Goal: Task Accomplishment & Management: Complete application form

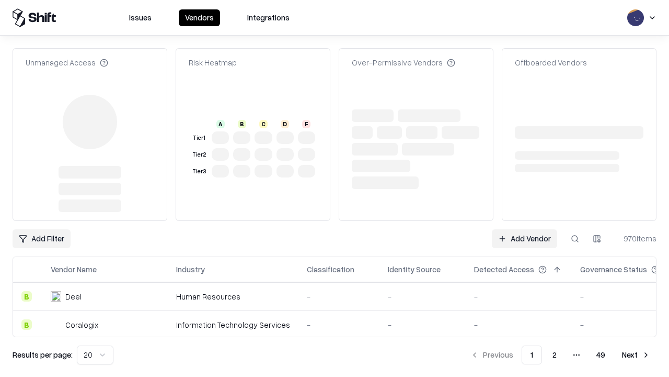
click at [525, 229] on link "Add Vendor" at bounding box center [524, 238] width 65 height 19
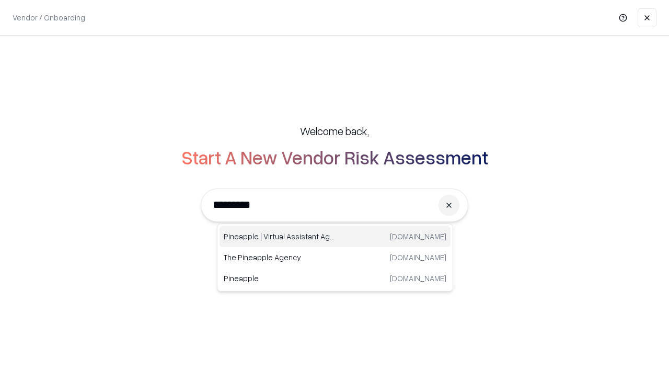
click at [335, 236] on div "Pineapple | Virtual Assistant Agency [DOMAIN_NAME]" at bounding box center [335, 236] width 231 height 21
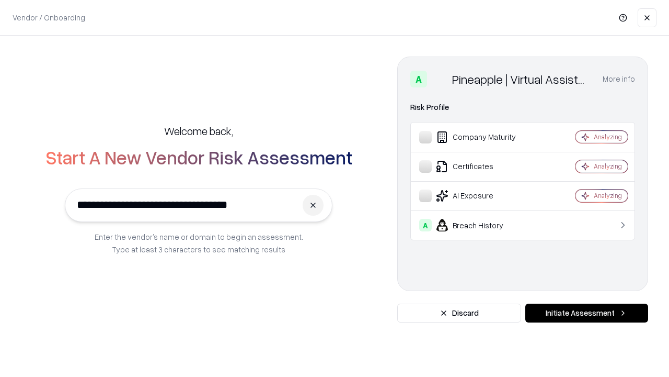
type input "**********"
click at [587, 313] on button "Initiate Assessment" at bounding box center [587, 312] width 123 height 19
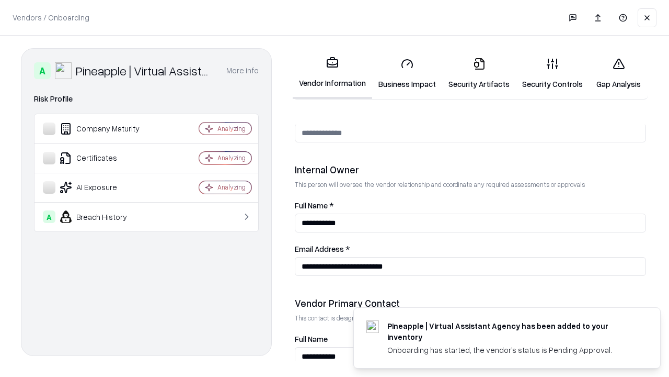
scroll to position [542, 0]
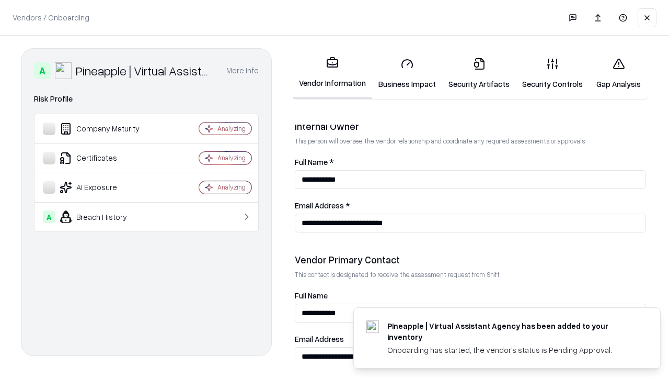
click at [407, 73] on link "Business Impact" at bounding box center [407, 73] width 70 height 49
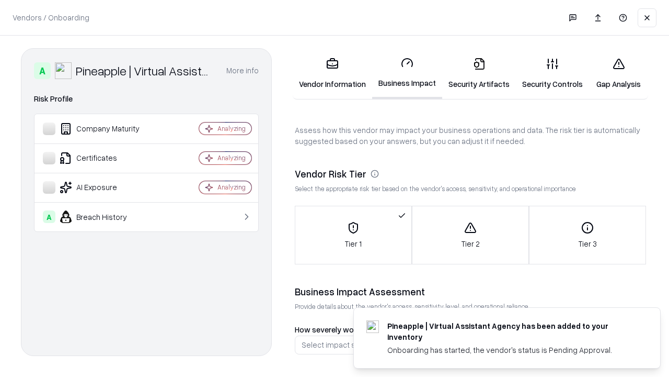
click at [479, 73] on link "Security Artifacts" at bounding box center [479, 73] width 74 height 49
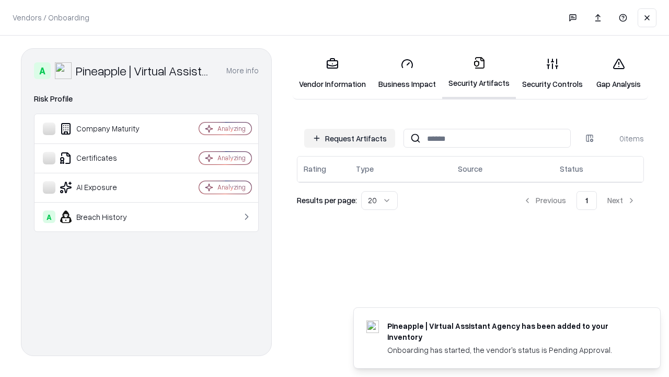
click at [350, 138] on button "Request Artifacts" at bounding box center [349, 138] width 91 height 19
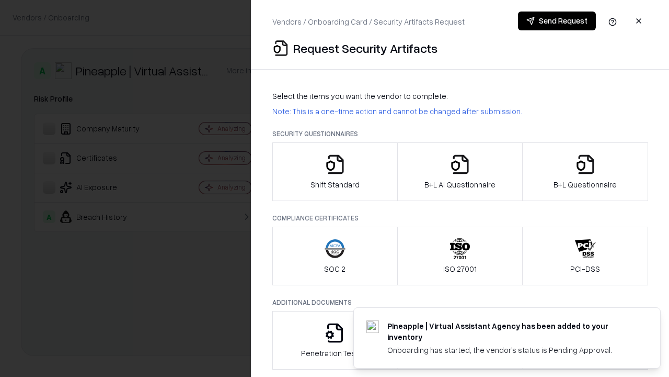
click at [335, 172] on icon "button" at bounding box center [335, 164] width 21 height 21
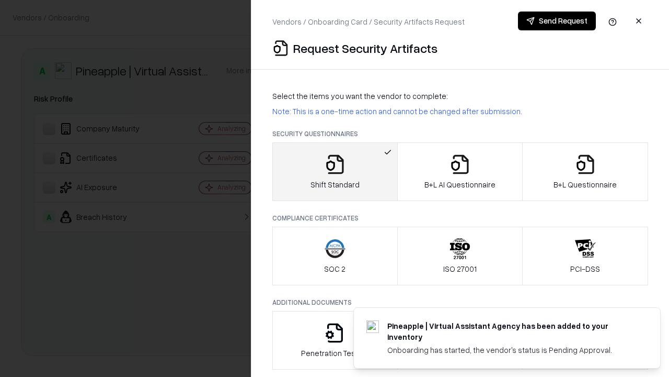
click at [557, 21] on button "Send Request" at bounding box center [557, 21] width 78 height 19
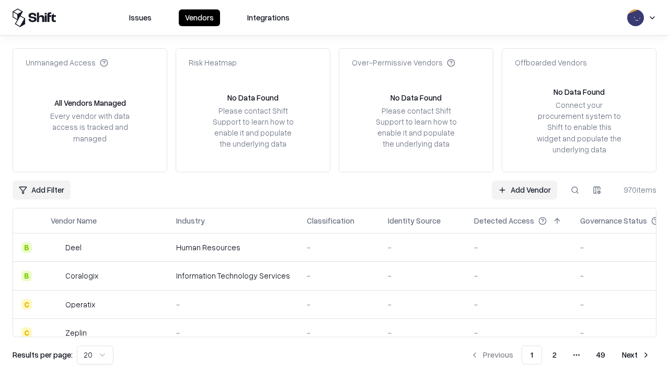
click at [575, 189] on button at bounding box center [575, 189] width 19 height 19
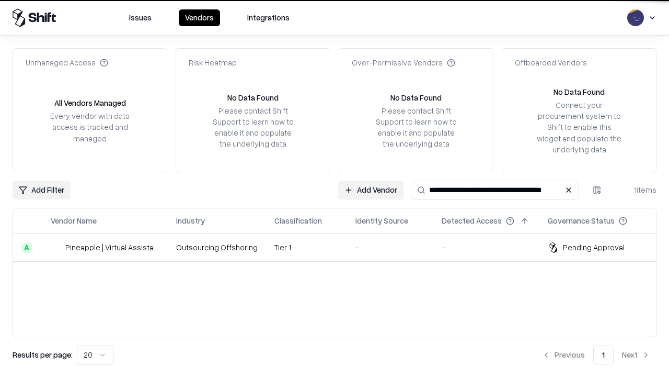
type input "**********"
click at [341, 247] on td "Tier 1" at bounding box center [306, 247] width 81 height 28
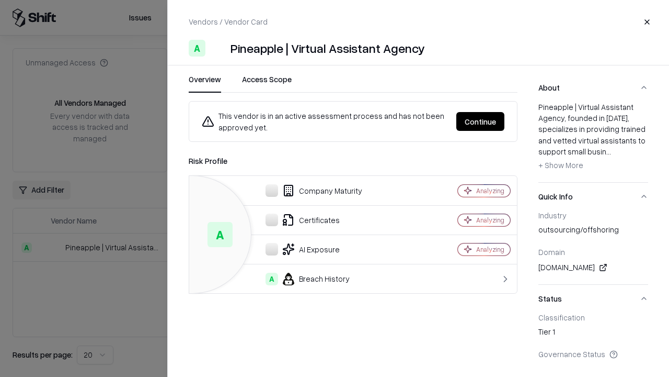
click at [481, 121] on button "Continue" at bounding box center [481, 121] width 48 height 19
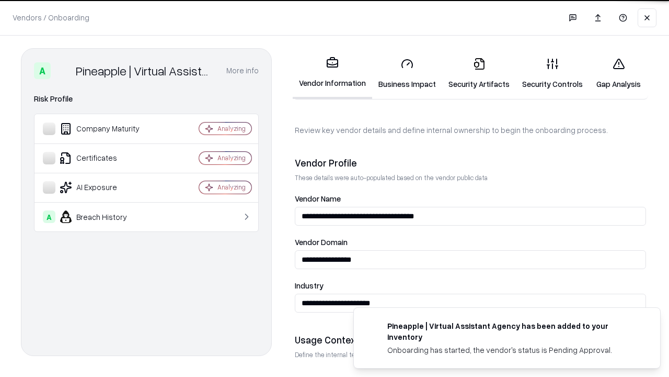
click at [479, 73] on link "Security Artifacts" at bounding box center [479, 73] width 74 height 49
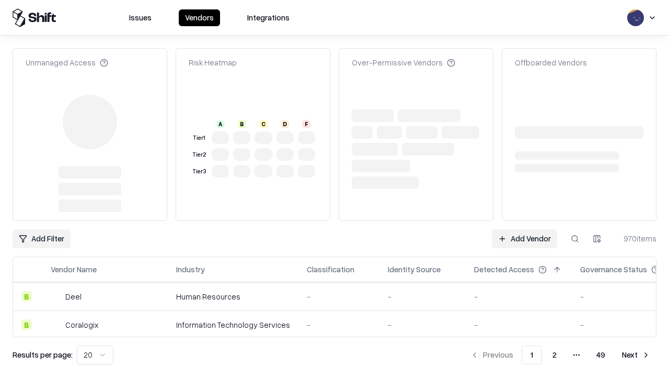
click at [525, 229] on link "Add Vendor" at bounding box center [524, 238] width 65 height 19
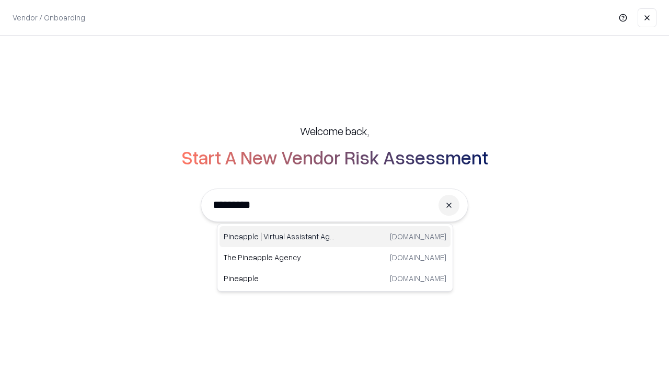
click at [335, 236] on div "Pineapple | Virtual Assistant Agency [DOMAIN_NAME]" at bounding box center [335, 236] width 231 height 21
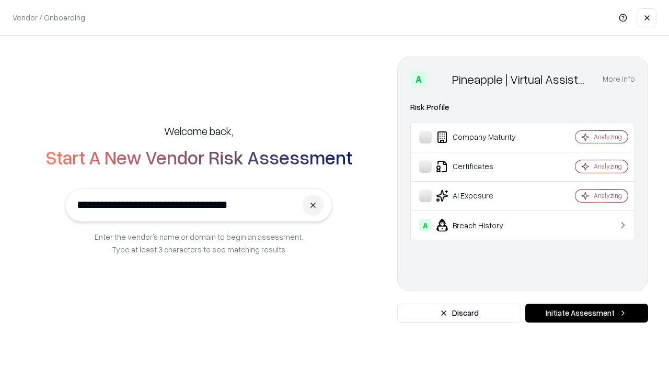
type input "**********"
click at [587, 313] on button "Initiate Assessment" at bounding box center [587, 312] width 123 height 19
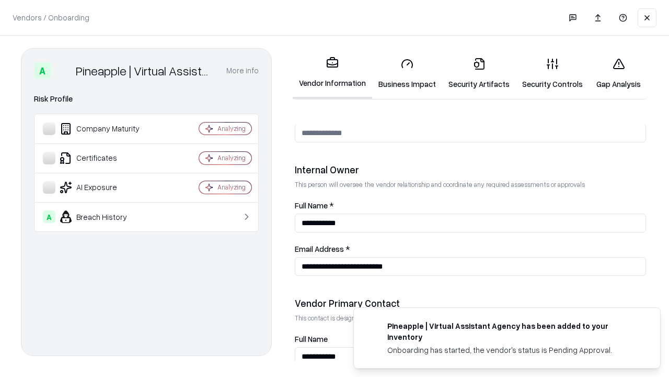
scroll to position [542, 0]
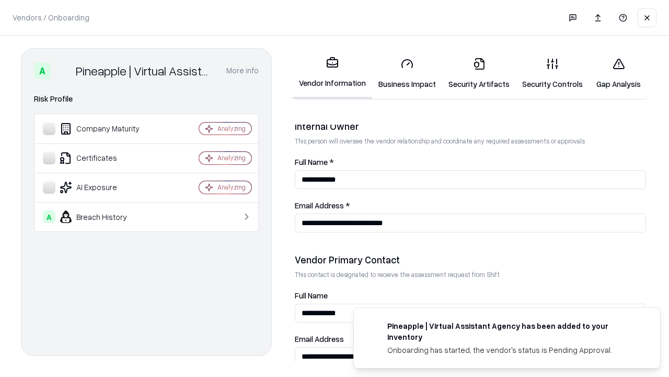
click at [619, 73] on link "Gap Analysis" at bounding box center [618, 73] width 59 height 49
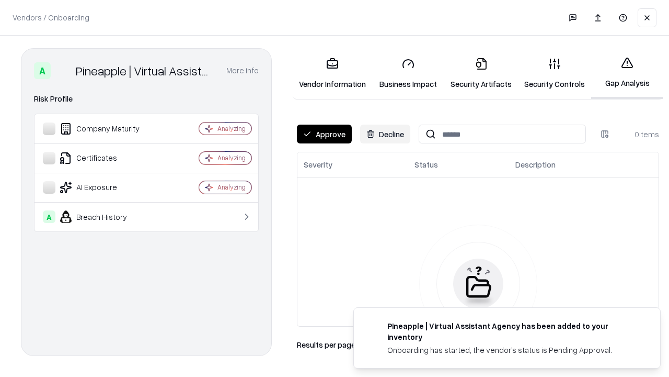
click at [324, 134] on button "Approve" at bounding box center [324, 133] width 55 height 19
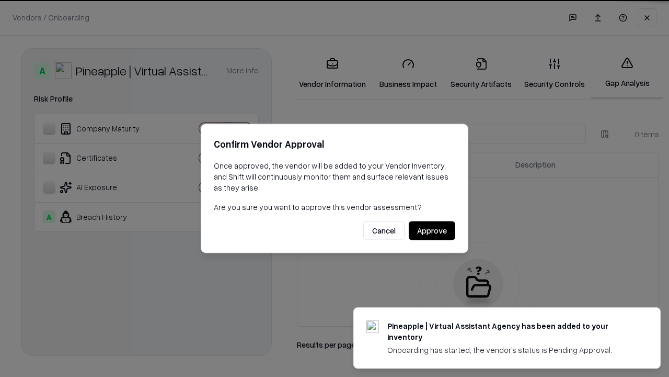
click at [432, 230] on button "Approve" at bounding box center [432, 230] width 47 height 19
